Goal: Information Seeking & Learning: Learn about a topic

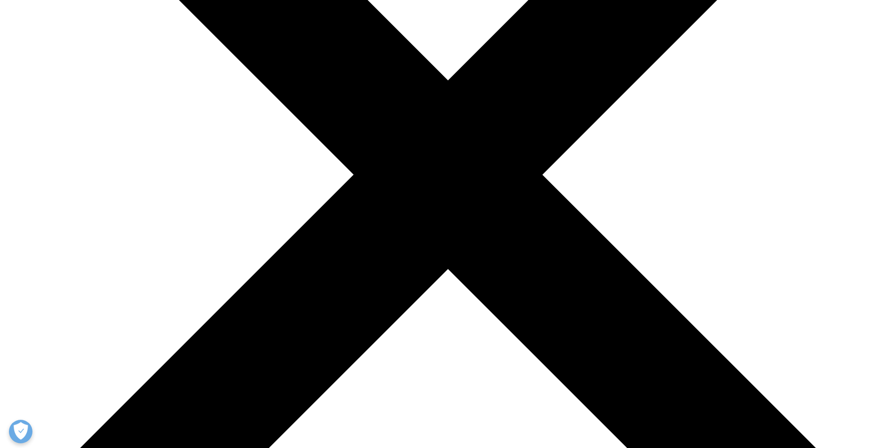
scroll to position [235, 0]
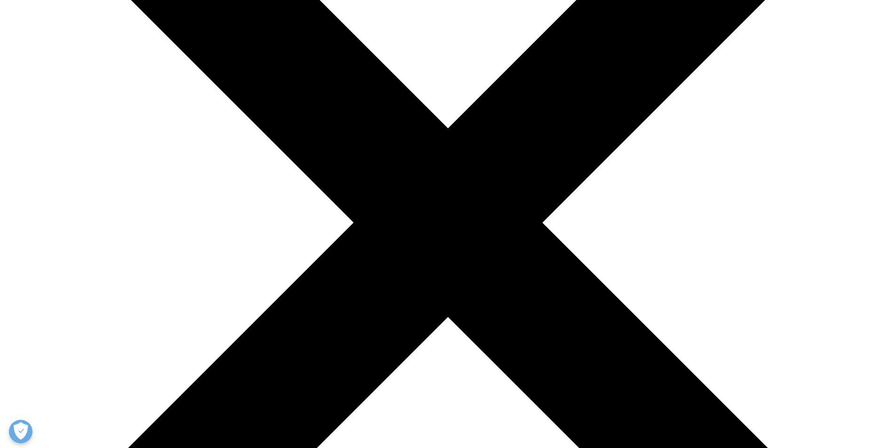
drag, startPoint x: 331, startPoint y: 249, endPoint x: 578, endPoint y: 307, distance: 253.3
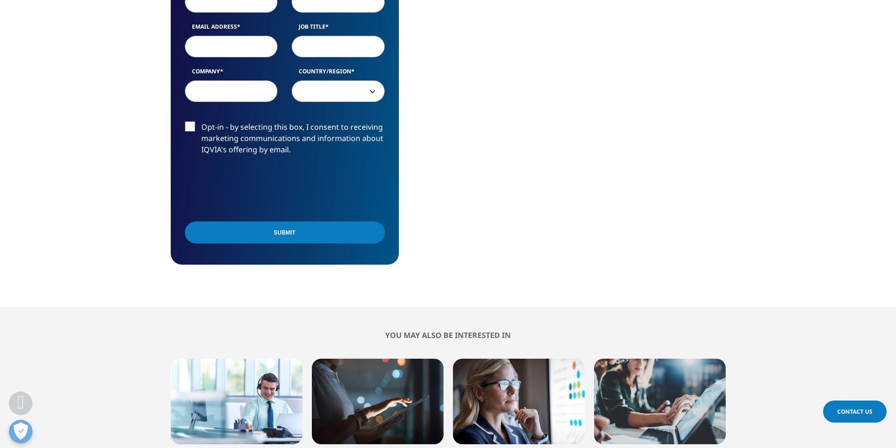
scroll to position [376, 0]
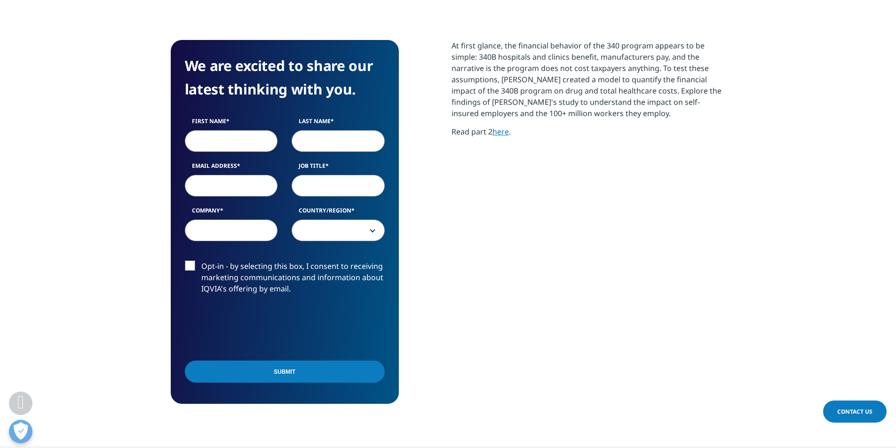
click at [501, 132] on link "here" at bounding box center [500, 131] width 16 height 10
